Goal: Task Accomplishment & Management: Complete application form

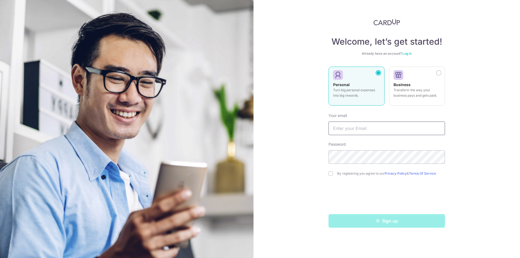
click at [344, 128] on input "text" at bounding box center [386, 129] width 116 height 14
type input "q"
type input "[EMAIL_ADDRESS][DOMAIN_NAME]"
click at [314, 161] on div "Welcome, let’s get started! Already have an account? Log in Personal Turn big p…" at bounding box center [386, 129] width 266 height 258
click at [331, 173] on input "checkbox" at bounding box center [330, 173] width 4 height 4
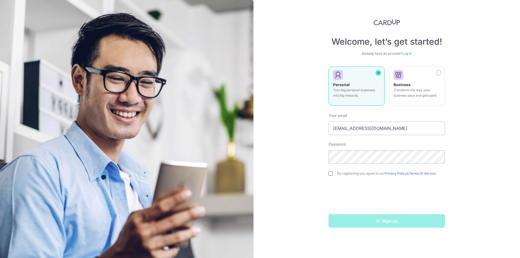
checkbox input "true"
click at [347, 224] on div "Sign up" at bounding box center [386, 221] width 123 height 14
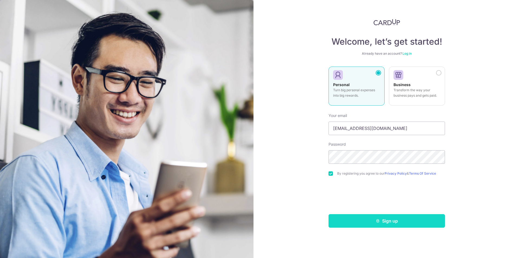
click at [388, 225] on button "Sign up" at bounding box center [386, 221] width 116 height 14
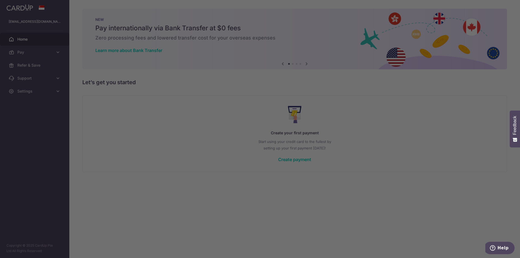
click at [29, 66] on div at bounding box center [262, 130] width 525 height 261
